Goal: Task Accomplishment & Management: Manage account settings

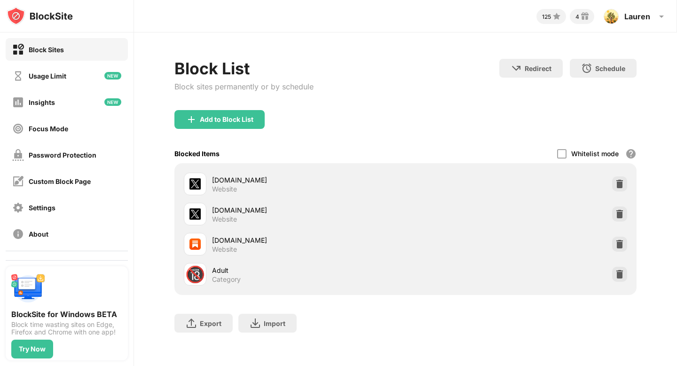
scroll to position [47, 0]
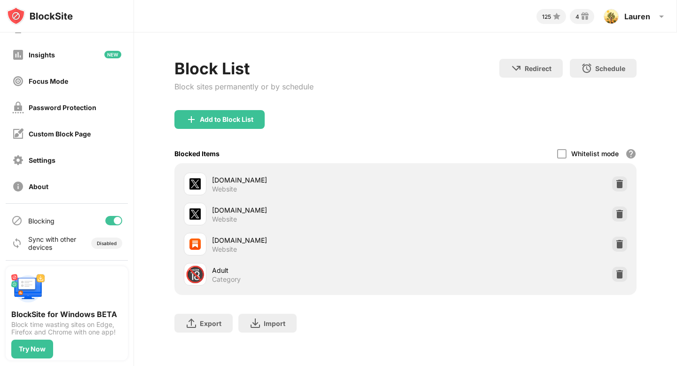
click at [108, 220] on div at bounding box center [113, 220] width 17 height 9
